Goal: Task Accomplishment & Management: Use online tool/utility

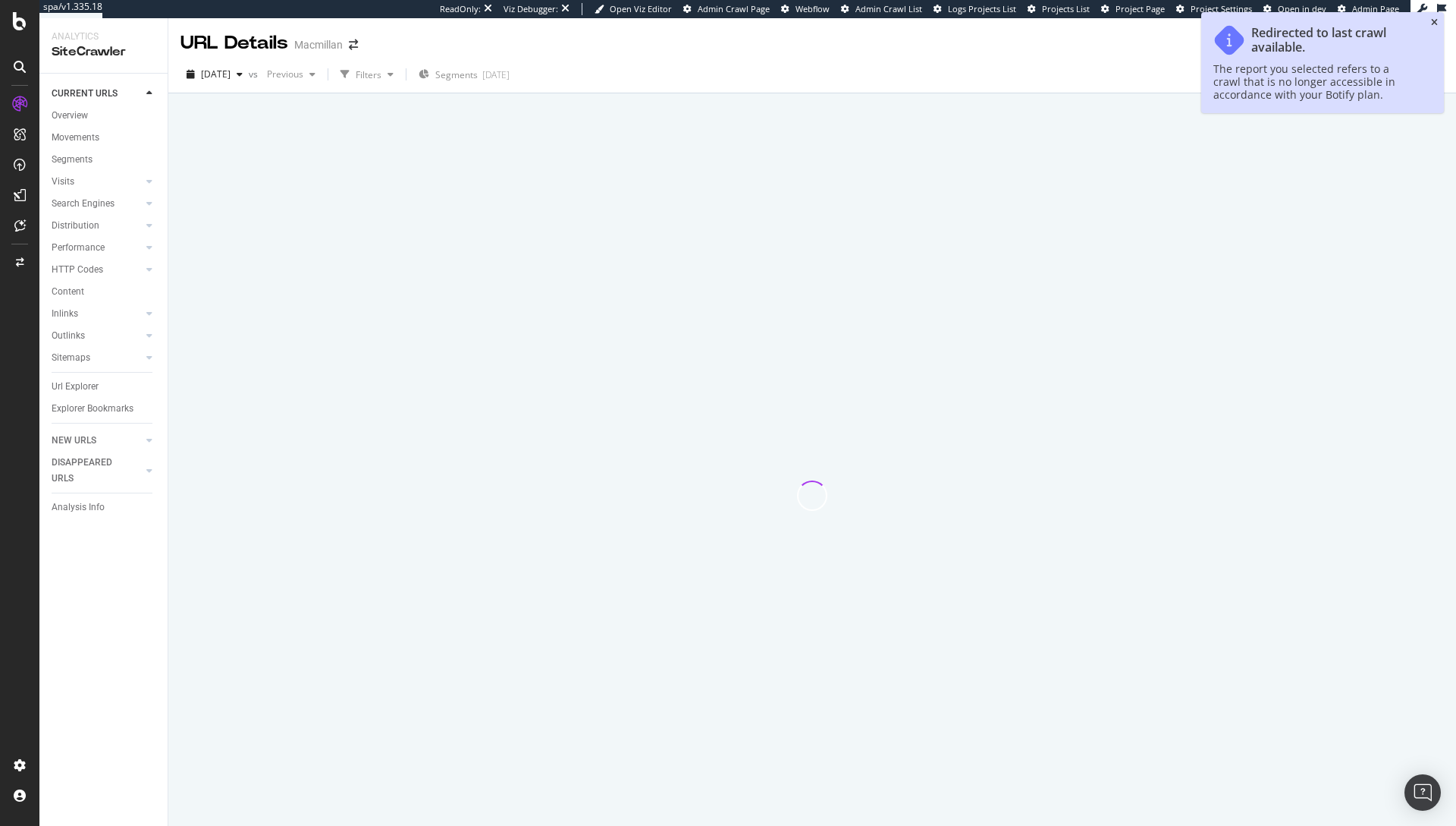
click at [1438, 18] on icon "close toast" at bounding box center [1435, 23] width 7 height 9
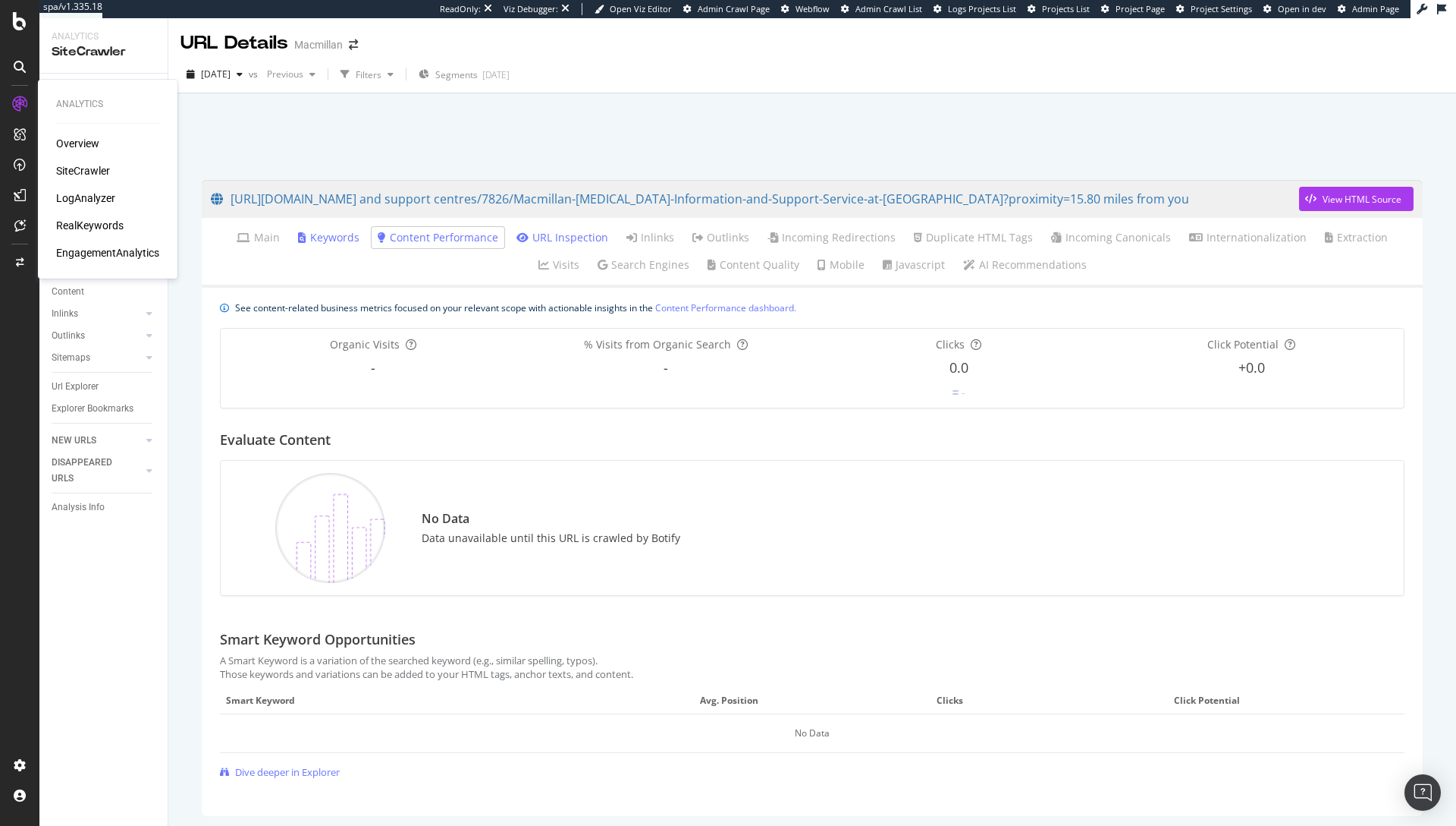
click at [93, 171] on div "SiteCrawler" at bounding box center [83, 171] width 54 height 15
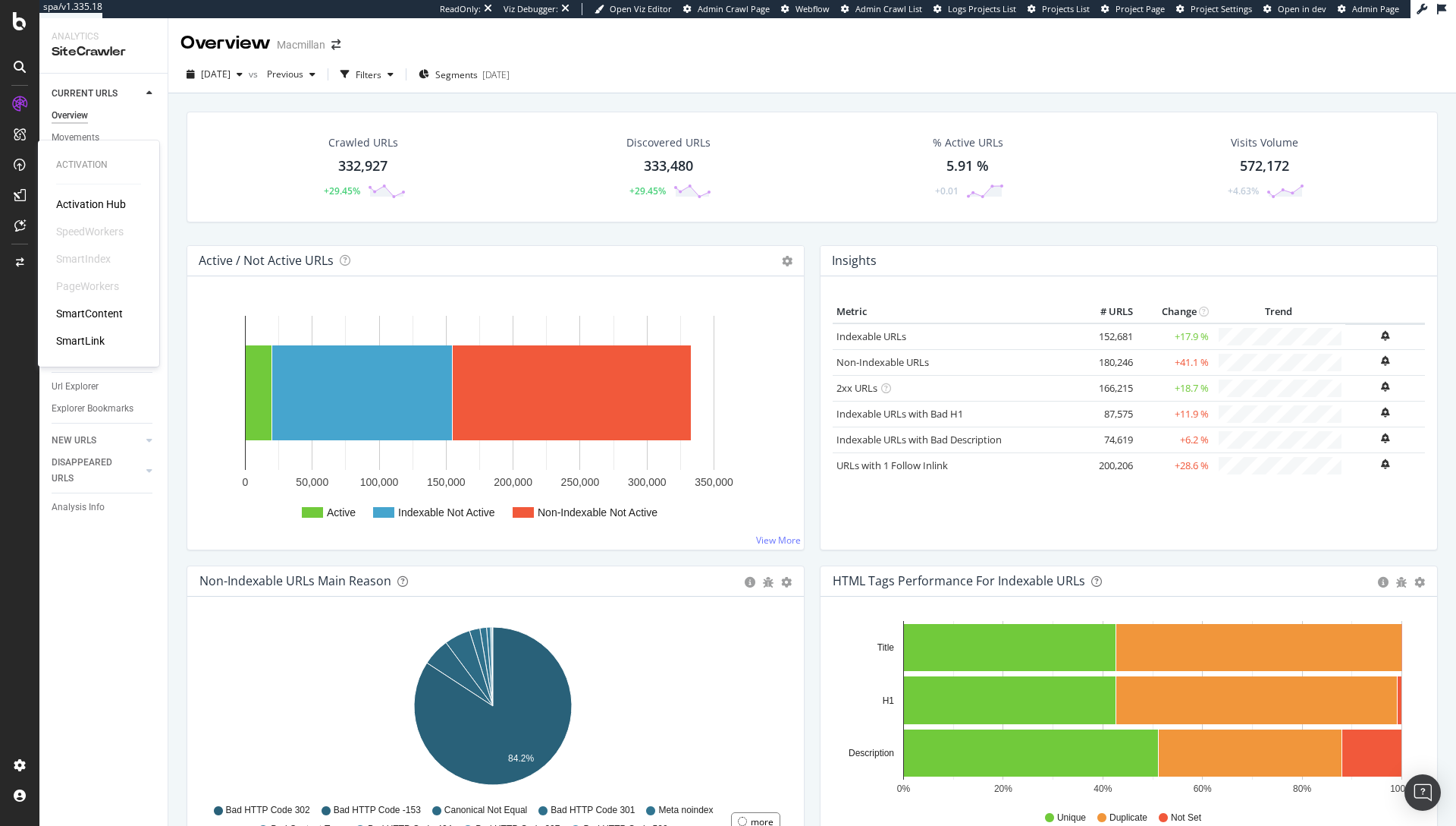
click at [90, 255] on div "SmartIndex" at bounding box center [83, 259] width 54 height 15
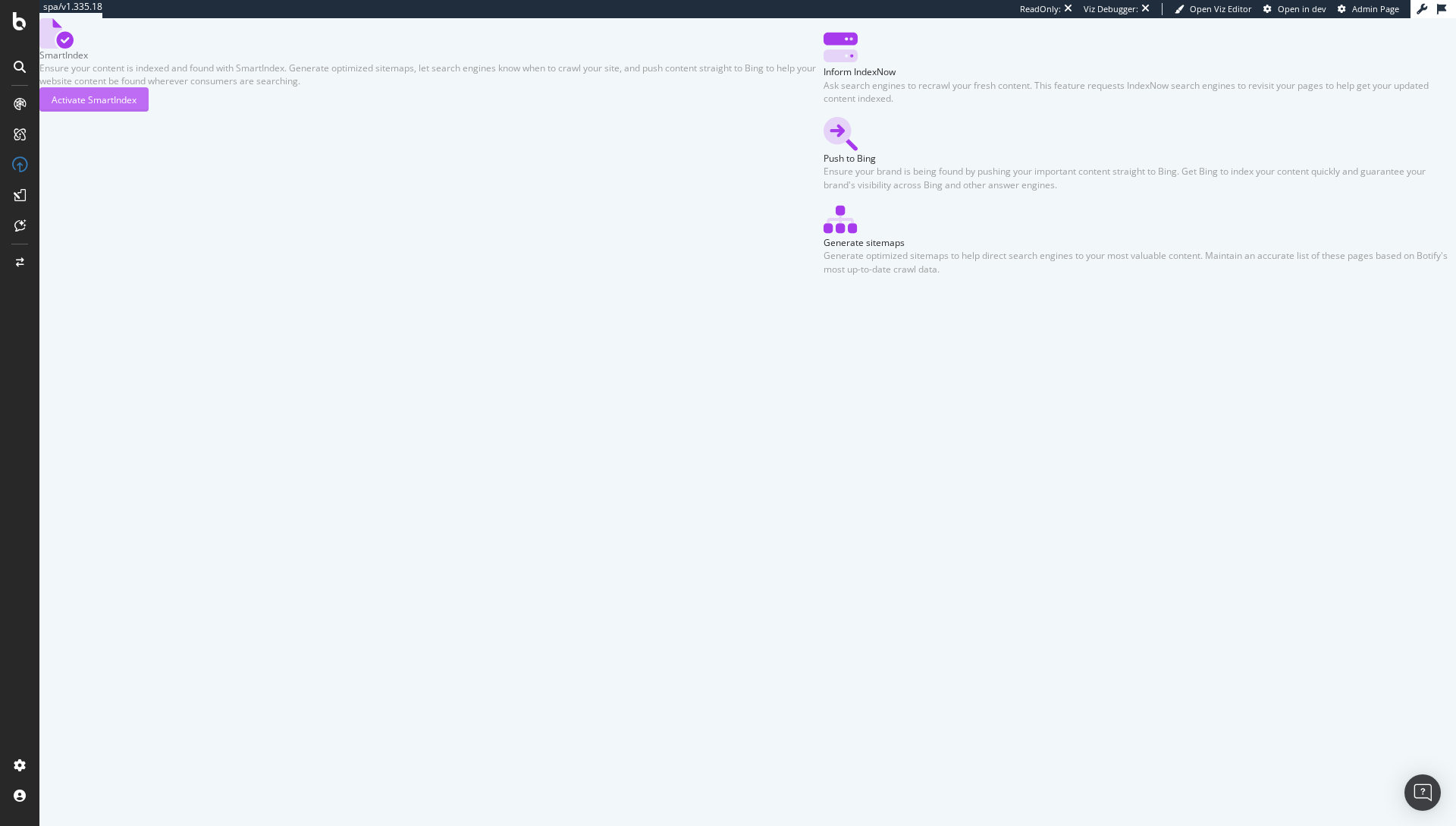
click at [136, 111] on div "Activate SmartIndex" at bounding box center [93, 100] width 85 height 23
